Goal: Task Accomplishment & Management: Manage account settings

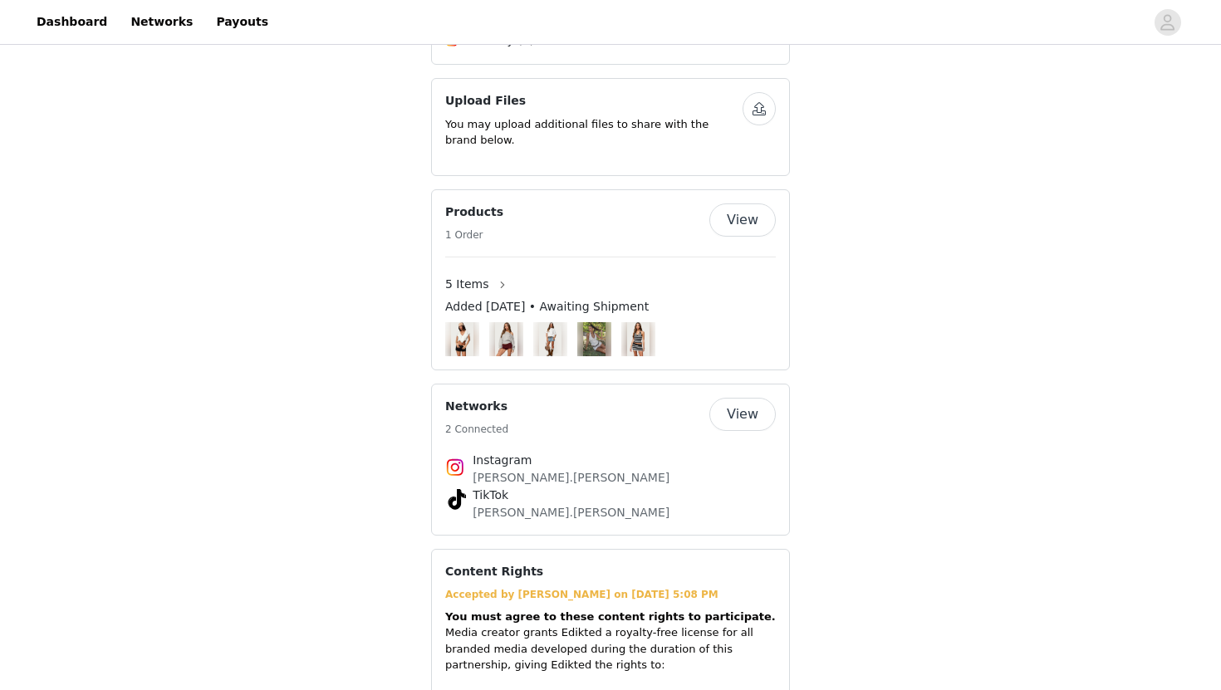
scroll to position [1386, 0]
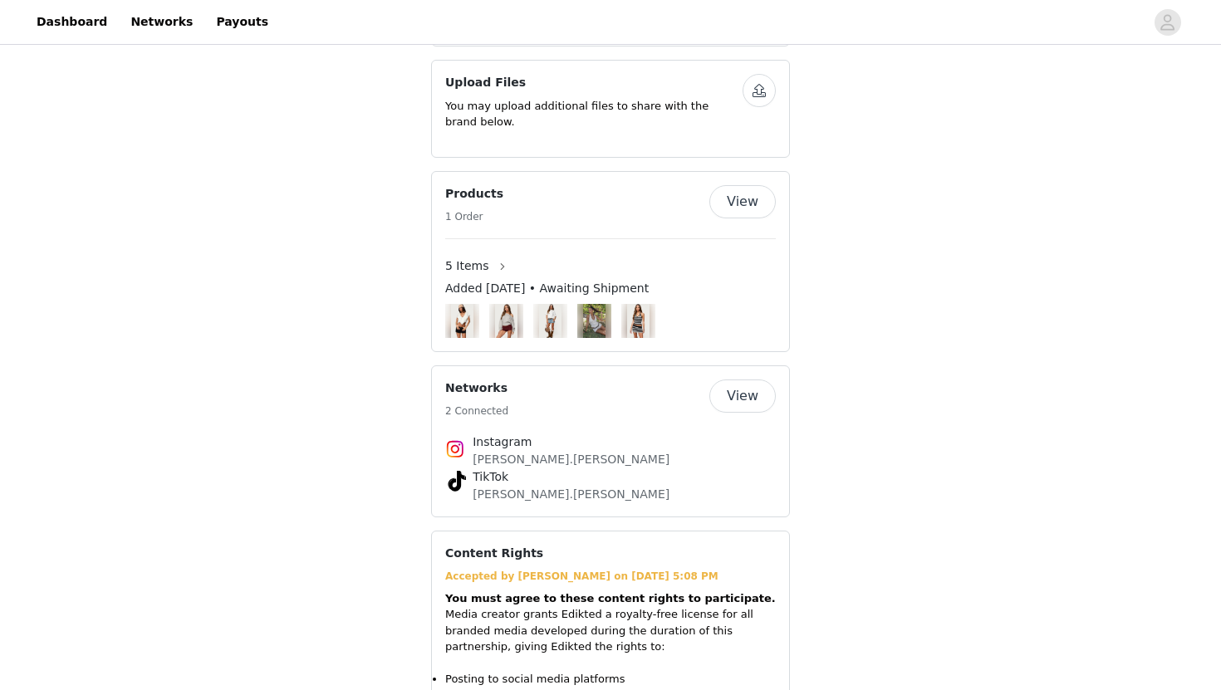
click at [747, 186] on button "View" at bounding box center [742, 201] width 66 height 33
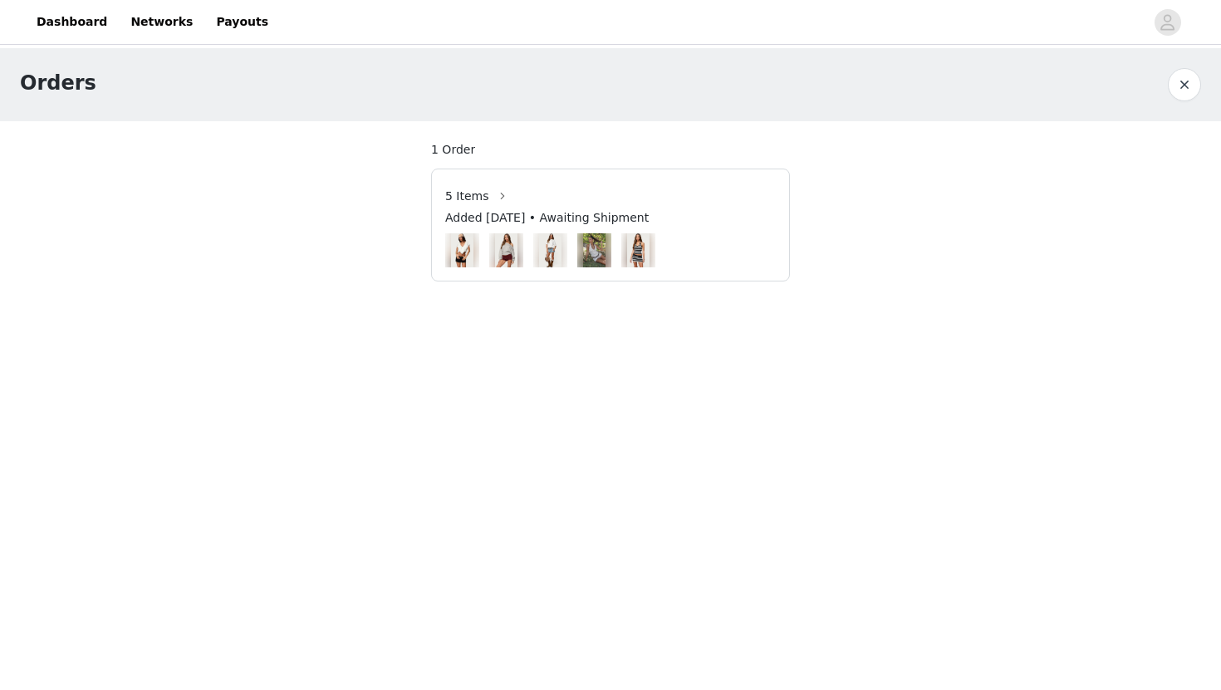
click at [677, 191] on div "5 Items" at bounding box center [610, 196] width 330 height 27
click at [1185, 86] on button "button" at bounding box center [1183, 84] width 33 height 33
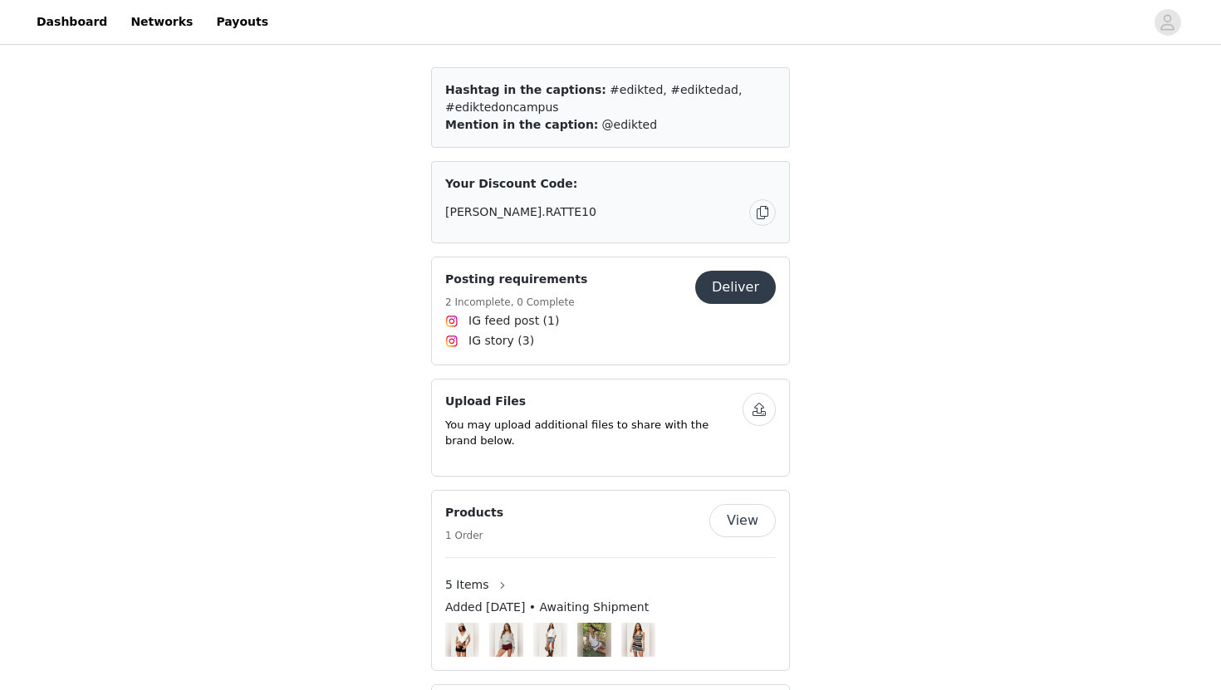
scroll to position [1074, 0]
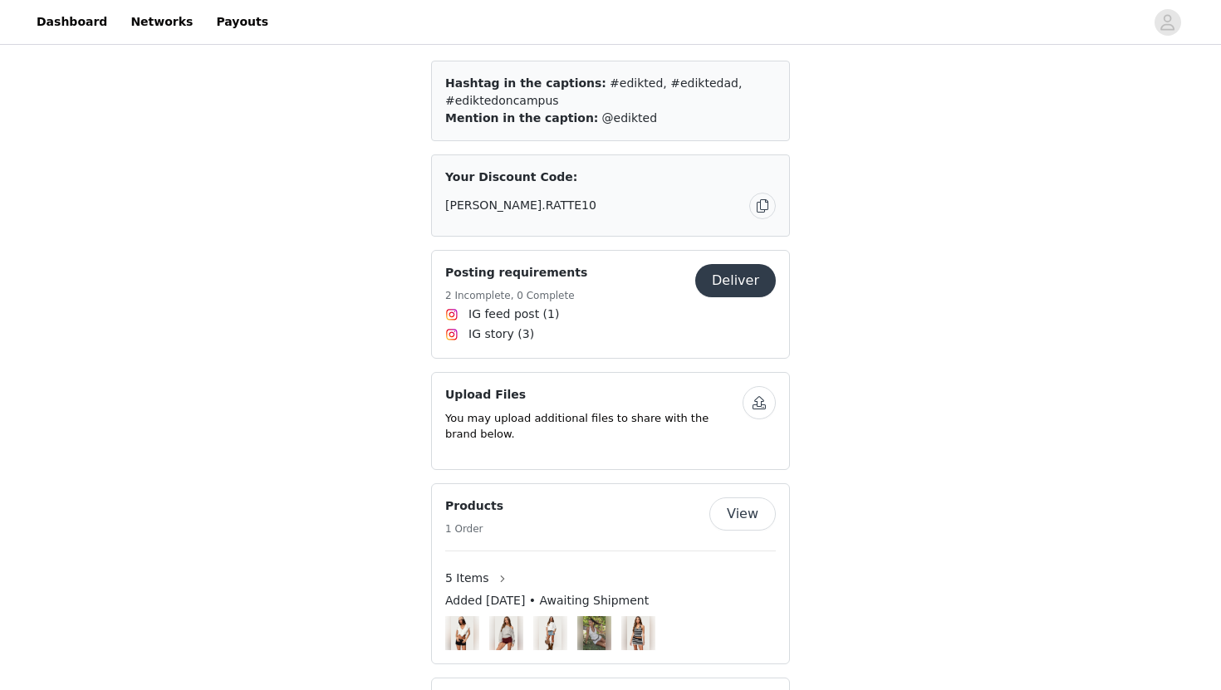
drag, startPoint x: 539, startPoint y: 313, endPoint x: 553, endPoint y: 328, distance: 20.6
click at [553, 328] on div "Posting requirements 2 Incomplete, 0 Complete Deliver IG feed post (1) IG story…" at bounding box center [610, 304] width 359 height 109
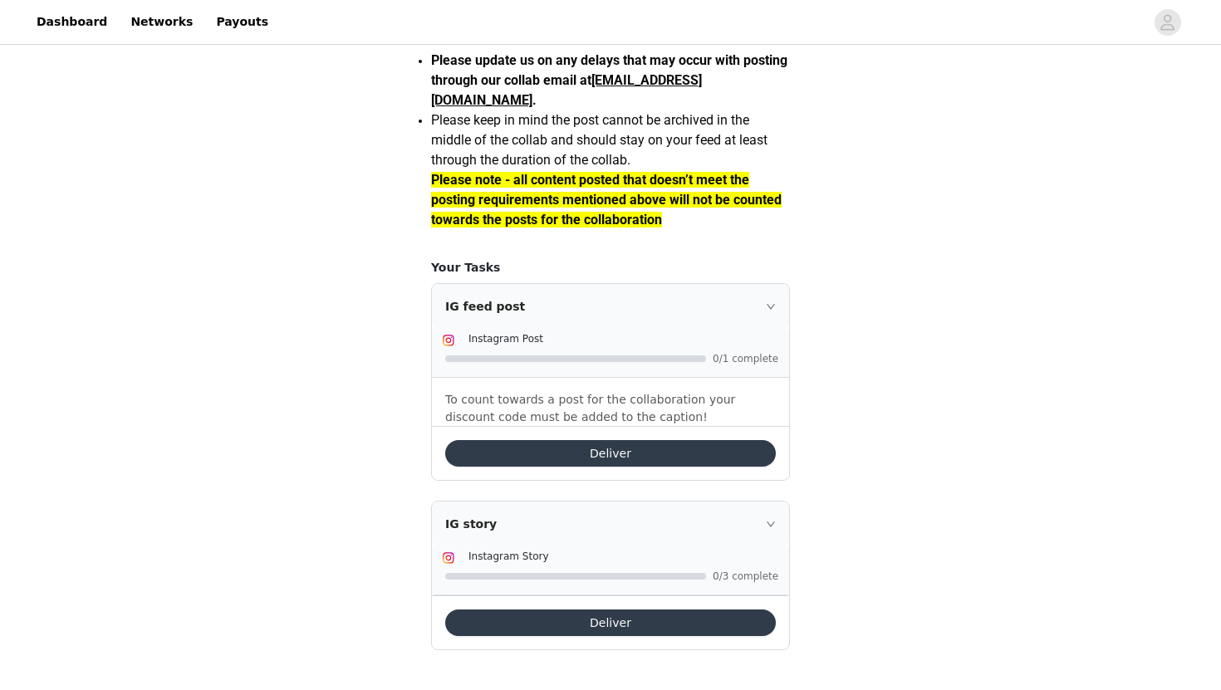
scroll to position [1434, 0]
